Goal: Information Seeking & Learning: Learn about a topic

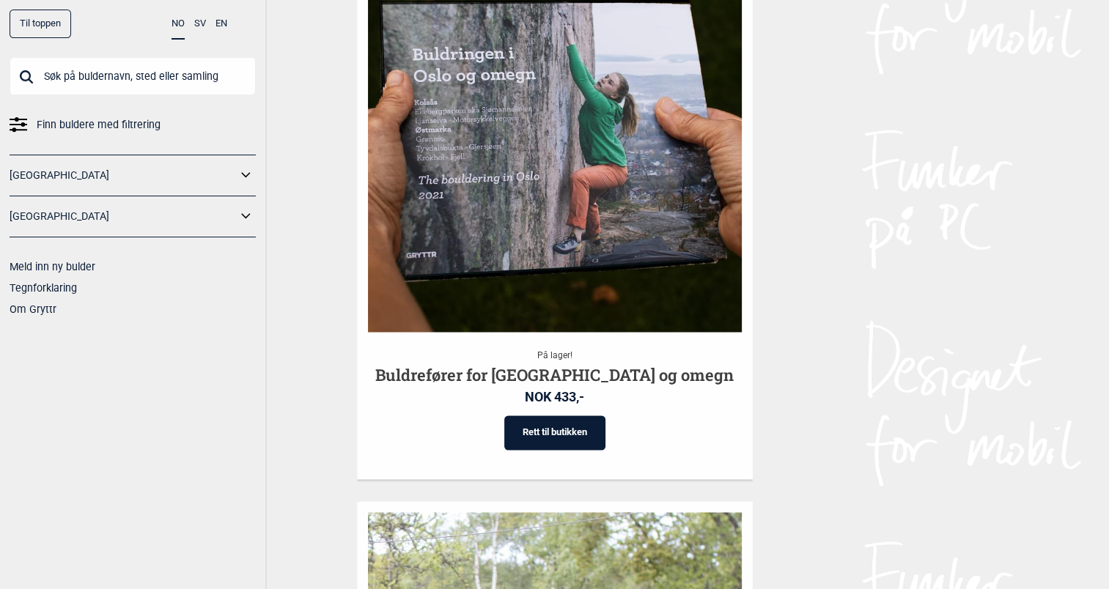
scroll to position [2339, 0]
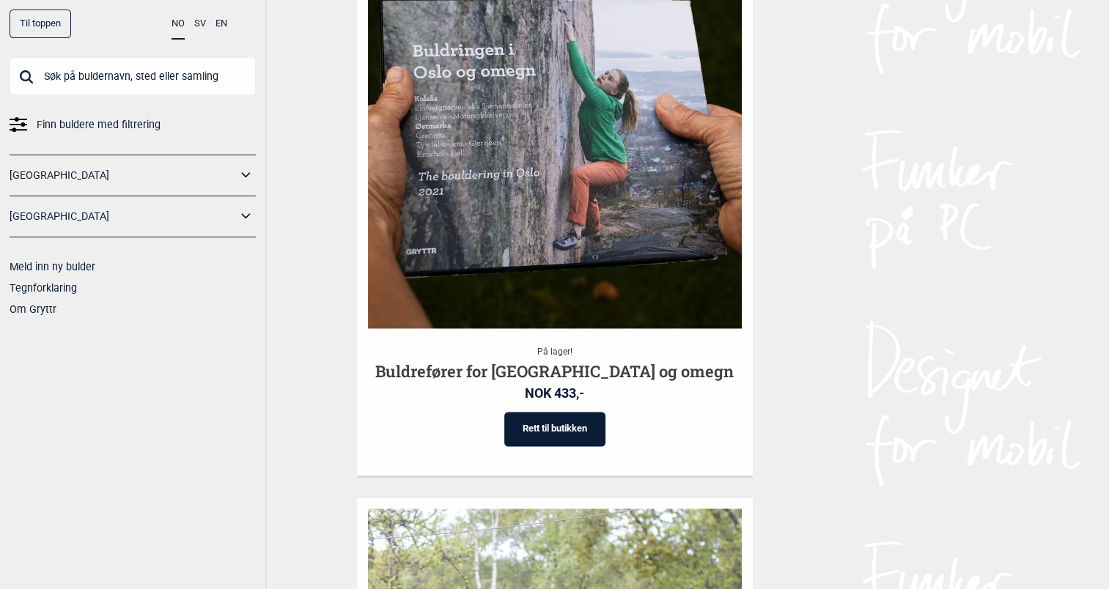
click at [29, 167] on link "[GEOGRAPHIC_DATA]" at bounding box center [123, 175] width 227 height 21
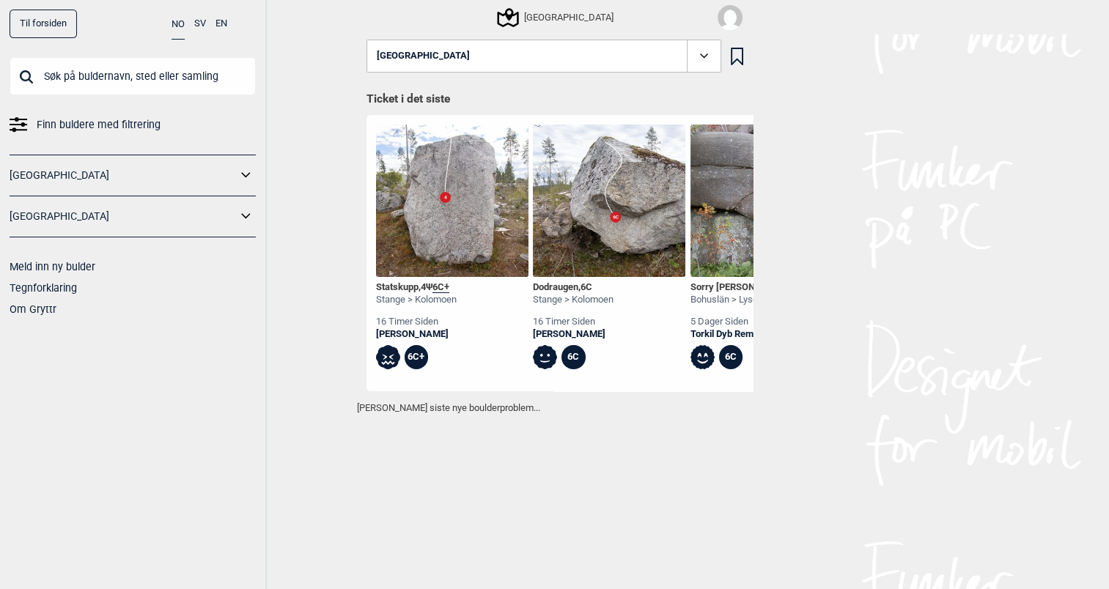
click at [64, 79] on input "text" at bounding box center [133, 76] width 246 height 38
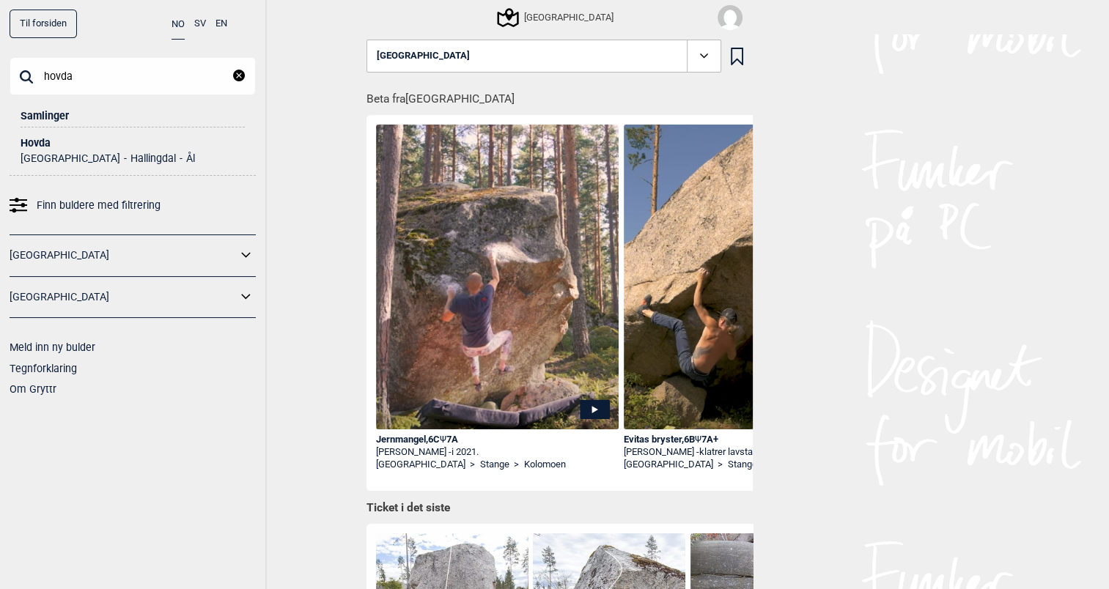
type input "hovda"
click at [34, 140] on div "Hovda" at bounding box center [133, 143] width 224 height 11
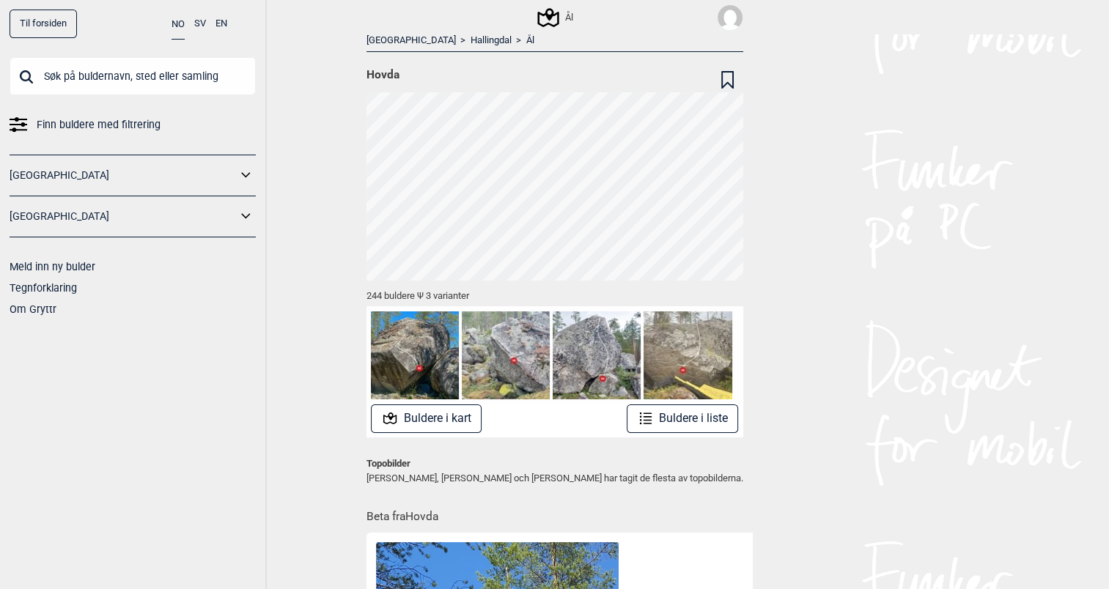
click at [684, 404] on button "Buldere i liste" at bounding box center [683, 418] width 112 height 29
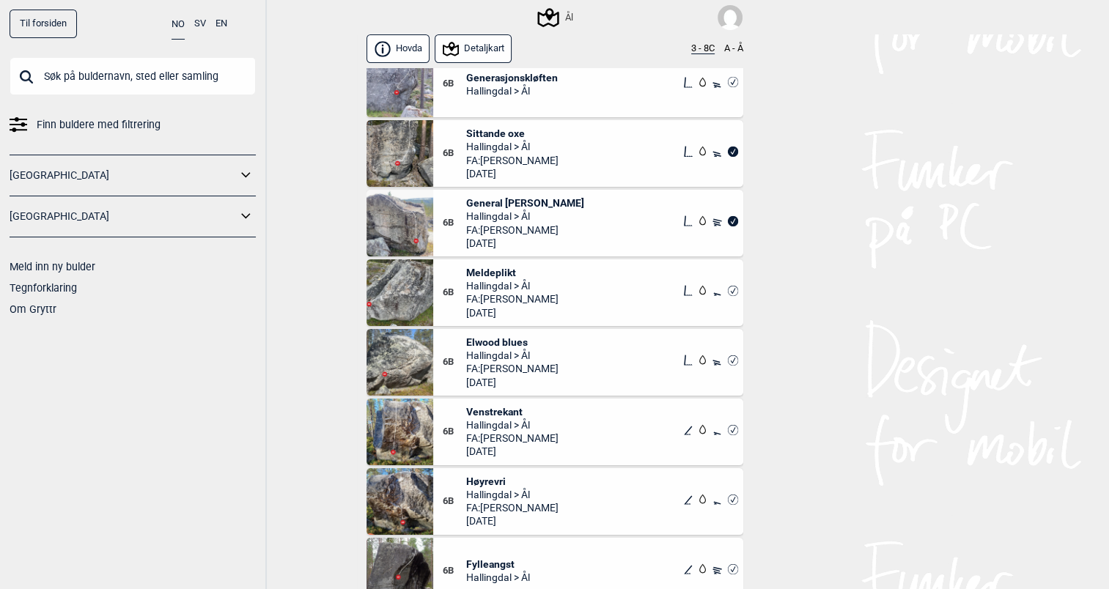
scroll to position [12251, 0]
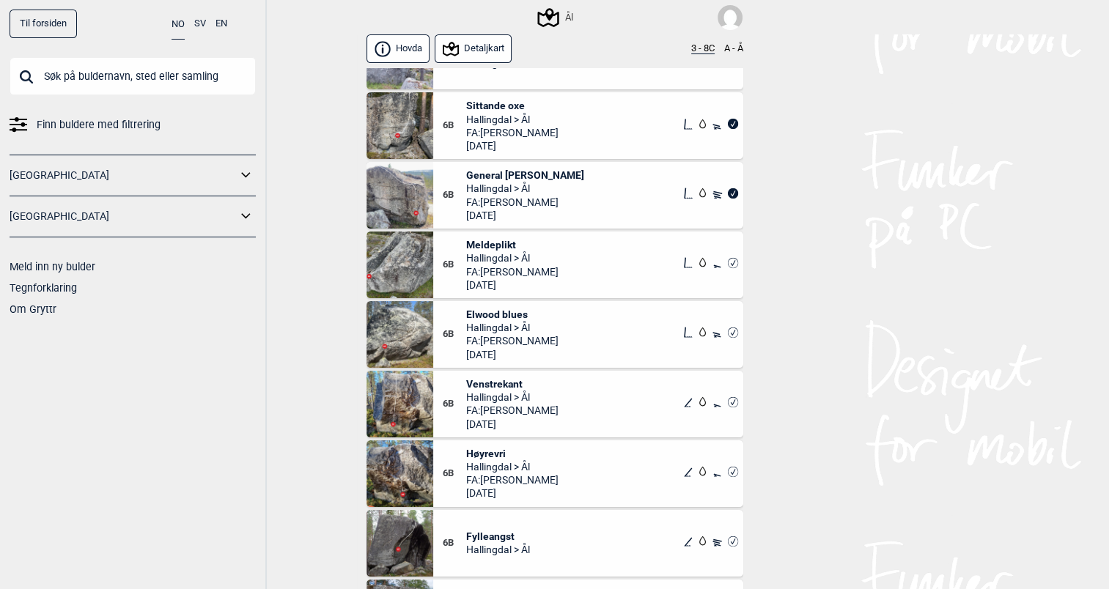
click at [558, 404] on span "FA: [PERSON_NAME]" at bounding box center [512, 410] width 92 height 13
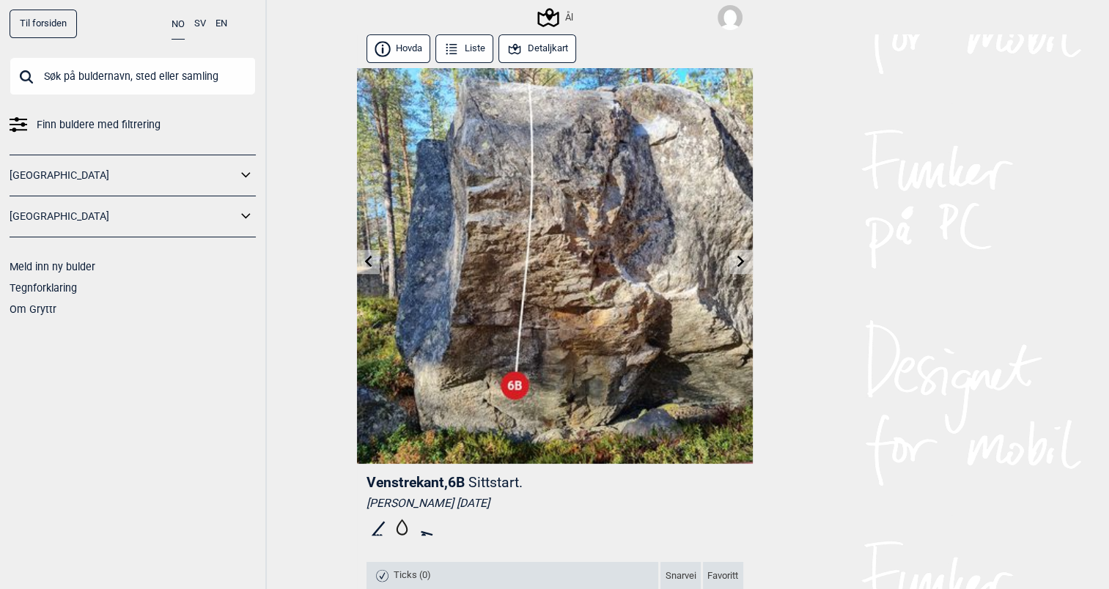
click at [743, 270] on link at bounding box center [740, 262] width 23 height 24
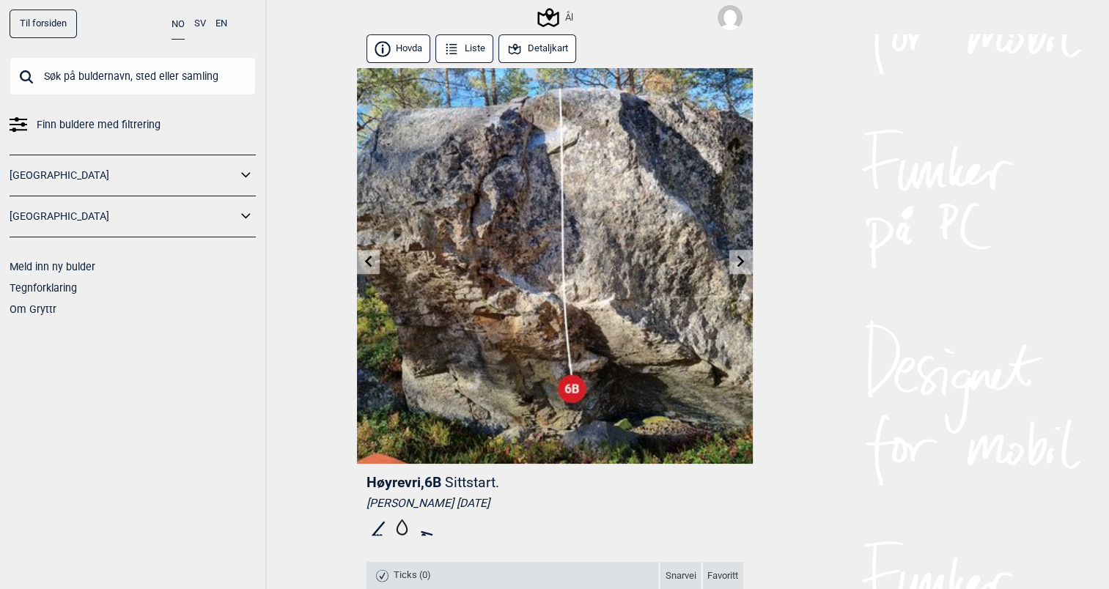
click at [462, 51] on button "Liste" at bounding box center [464, 48] width 59 height 29
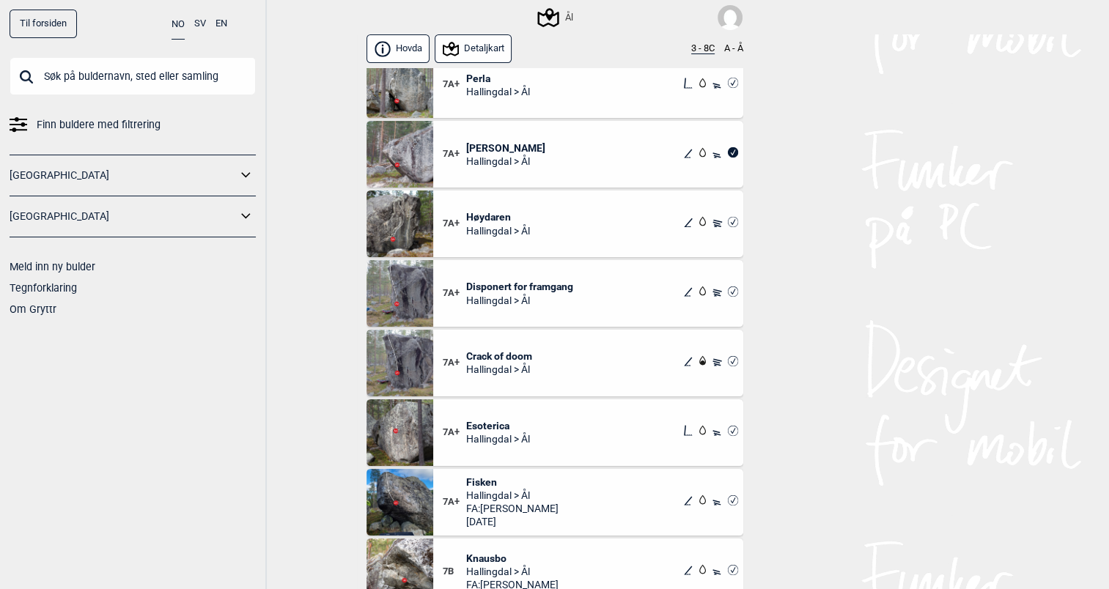
scroll to position [15290, 0]
click at [547, 505] on span "FA: [PERSON_NAME]" at bounding box center [512, 507] width 92 height 13
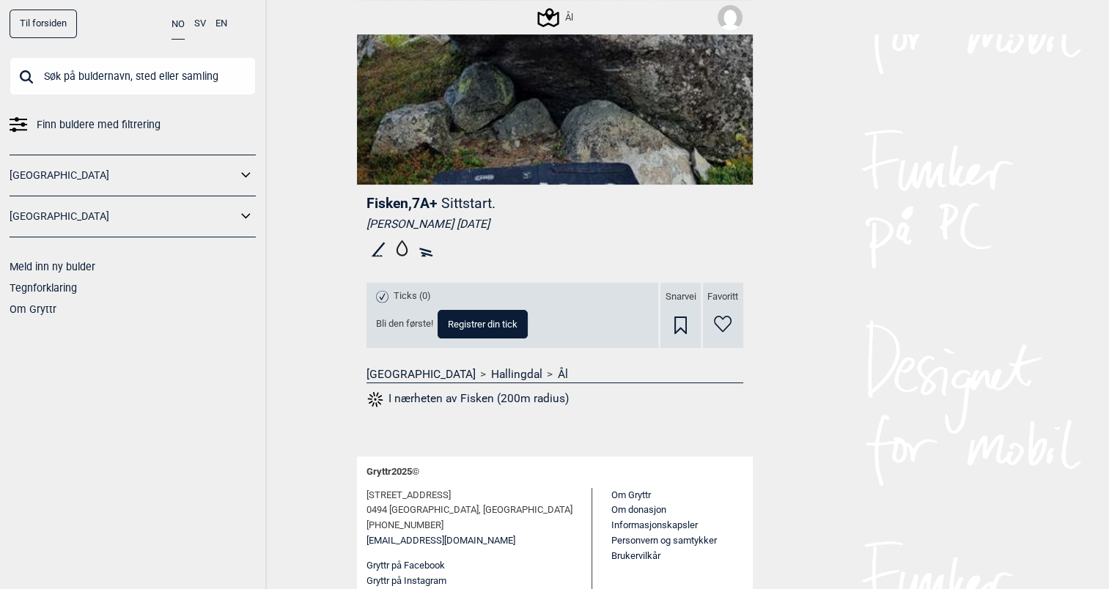
scroll to position [293, 0]
